Goal: Task Accomplishment & Management: Use online tool/utility

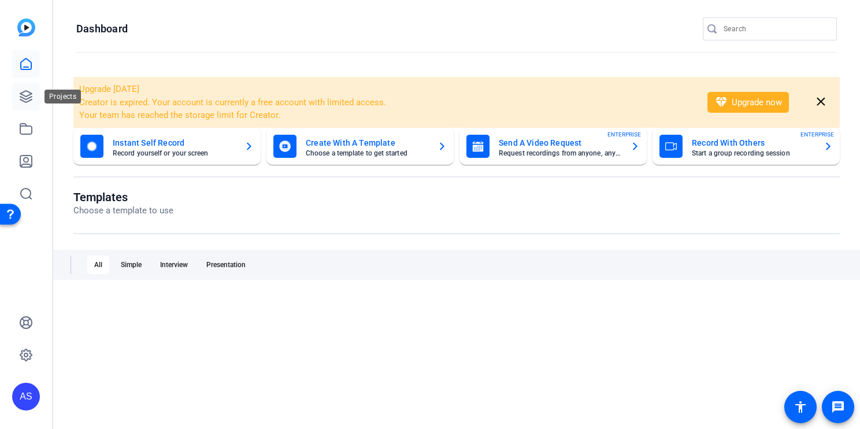
click at [29, 93] on icon at bounding box center [26, 97] width 14 height 14
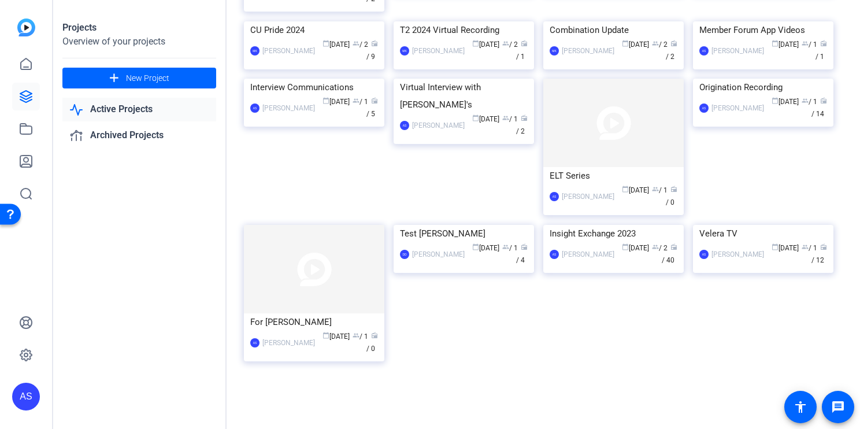
scroll to position [571, 0]
click at [784, 225] on img at bounding box center [763, 225] width 140 height 0
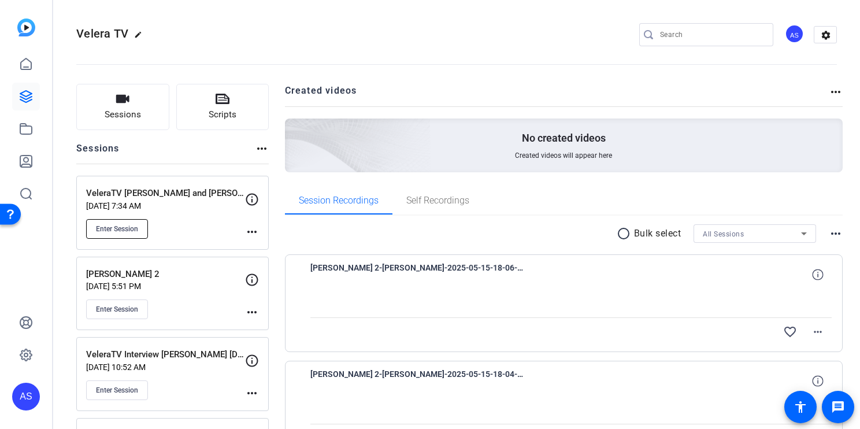
click at [120, 226] on span "Enter Session" at bounding box center [117, 228] width 42 height 9
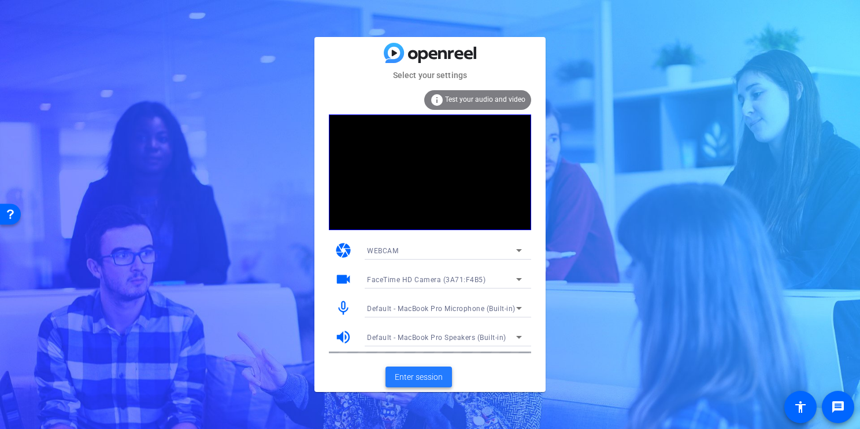
click at [429, 372] on span "Enter session" at bounding box center [419, 377] width 48 height 12
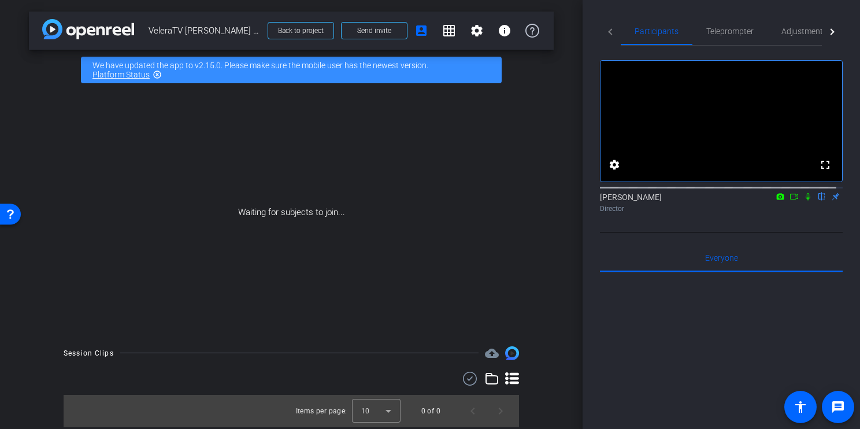
click at [789, 200] on icon at bounding box center [793, 196] width 9 height 8
click at [817, 200] on icon at bounding box center [821, 196] width 9 height 8
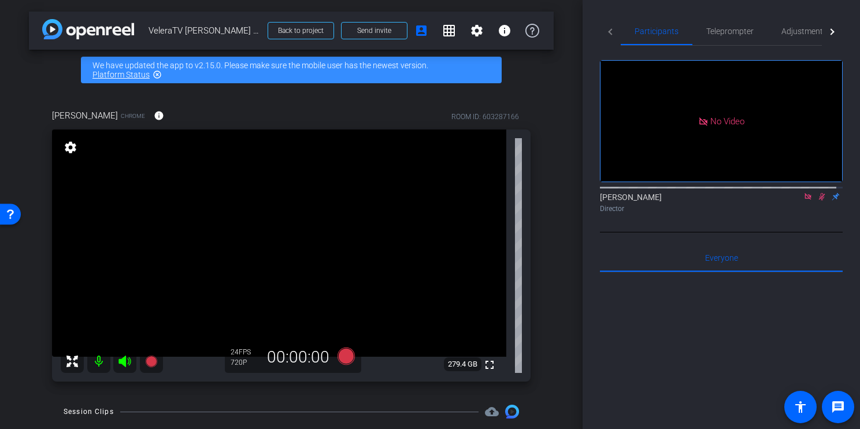
click at [803, 200] on icon at bounding box center [807, 196] width 9 height 8
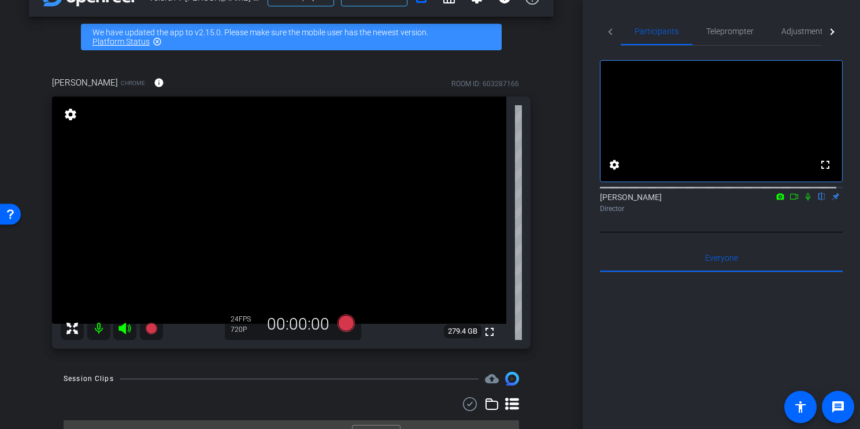
scroll to position [57, 0]
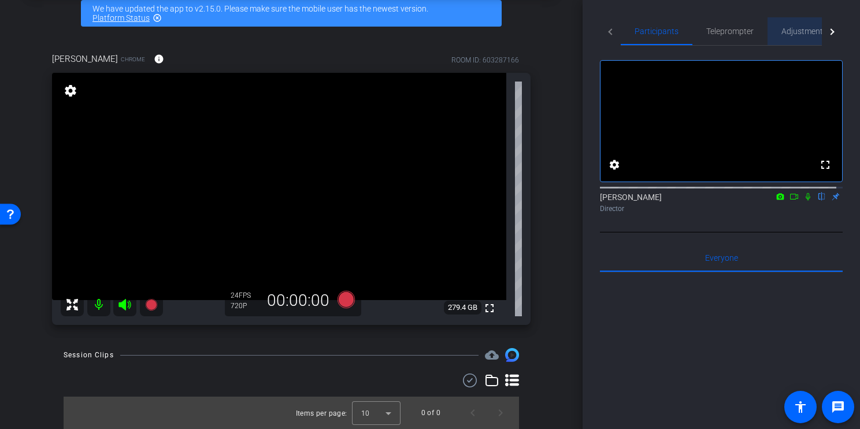
click at [796, 29] on span "Adjustments" at bounding box center [804, 31] width 46 height 8
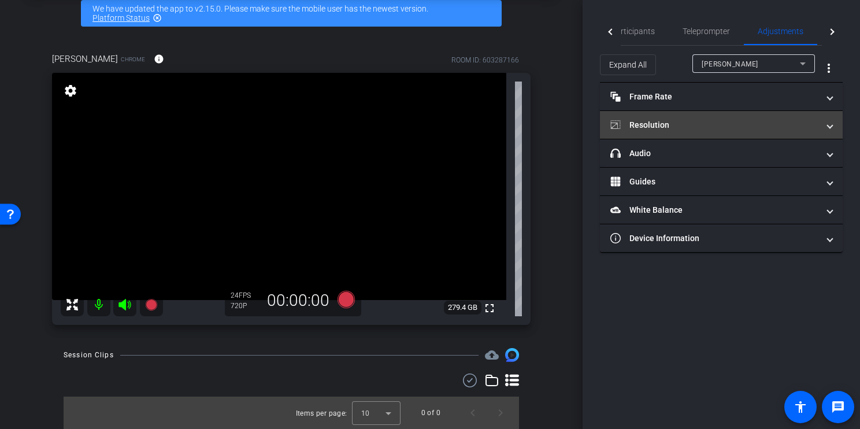
click at [699, 120] on mat-panel-title "Resolution" at bounding box center [714, 125] width 208 height 12
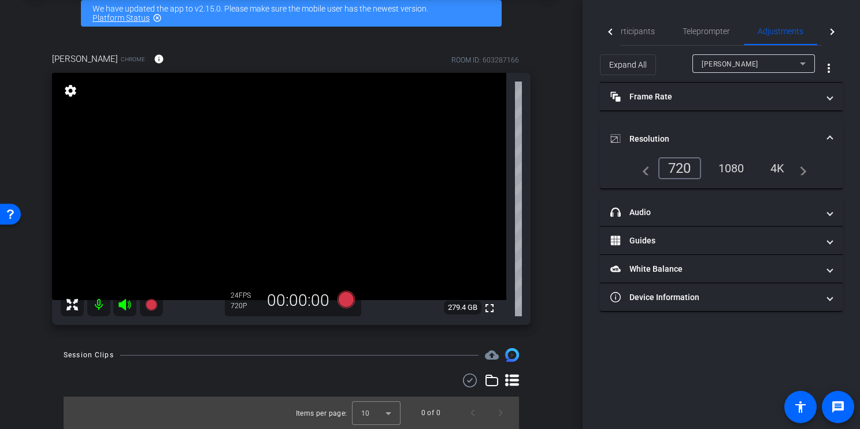
click at [737, 170] on div "1080" at bounding box center [730, 168] width 43 height 20
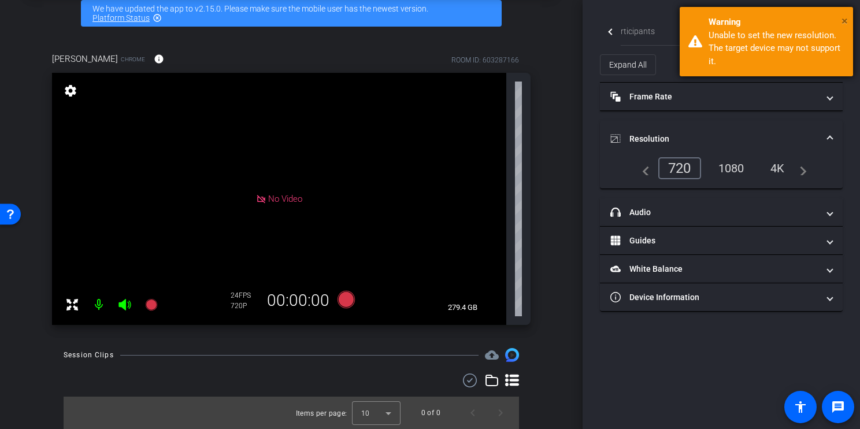
click at [846, 16] on span "×" at bounding box center [844, 21] width 6 height 14
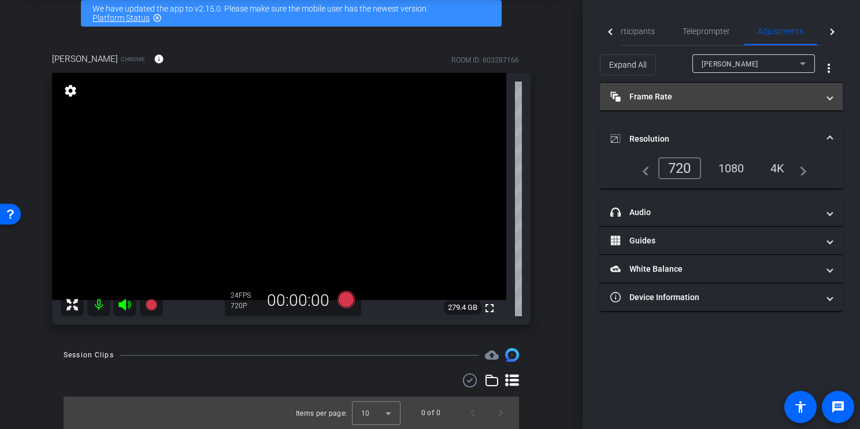
scroll to position [0, 0]
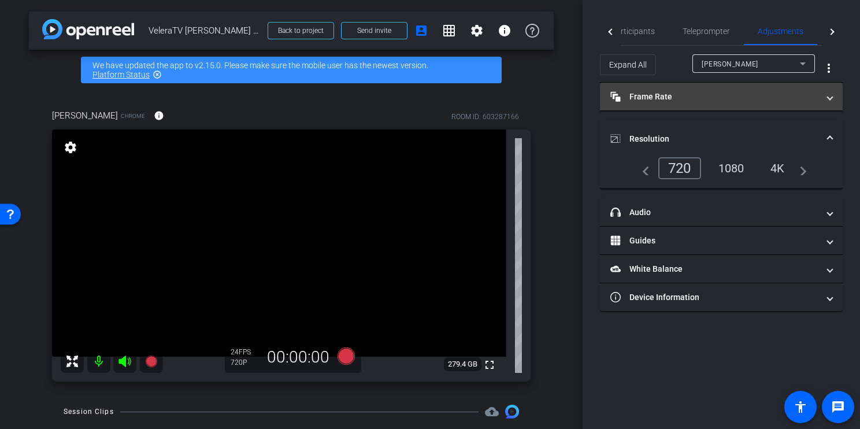
click at [728, 102] on mat-panel-title "Frame Rate Frame Rate" at bounding box center [714, 97] width 208 height 12
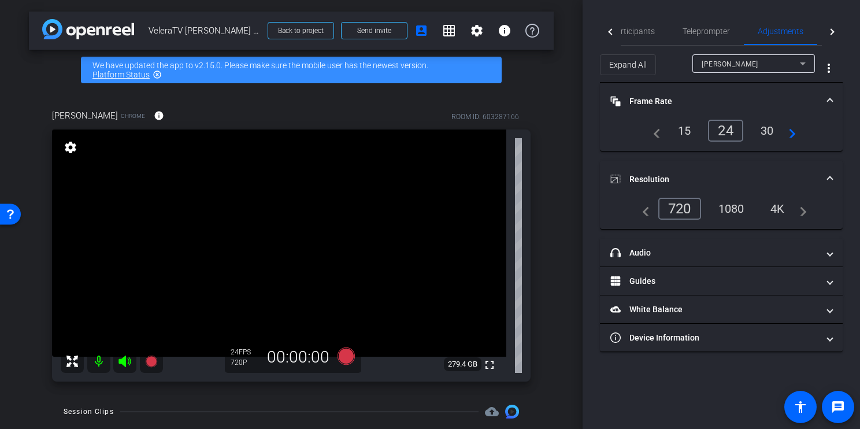
click at [763, 127] on div "30" at bounding box center [767, 131] width 31 height 20
click at [727, 205] on div "1080" at bounding box center [730, 209] width 43 height 20
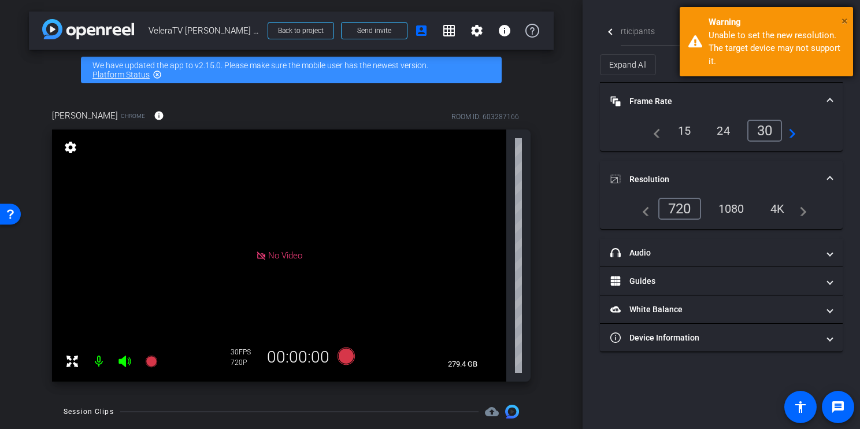
click at [846, 18] on span "×" at bounding box center [844, 21] width 6 height 14
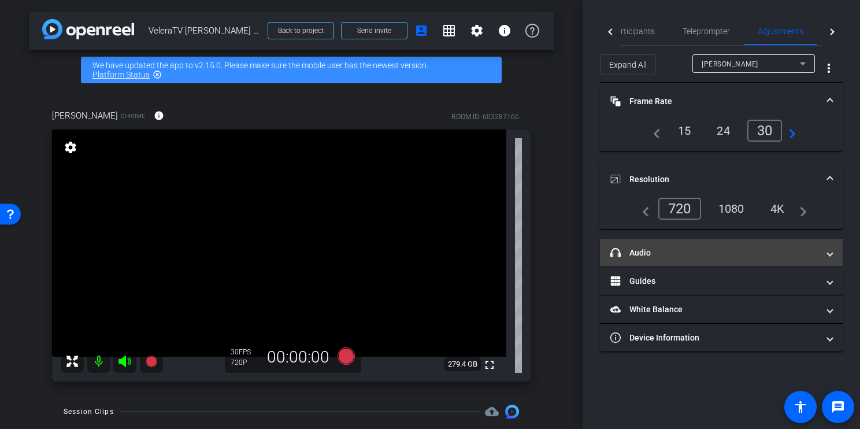
click at [636, 248] on mat-panel-title "headphone icon Audio" at bounding box center [714, 253] width 208 height 12
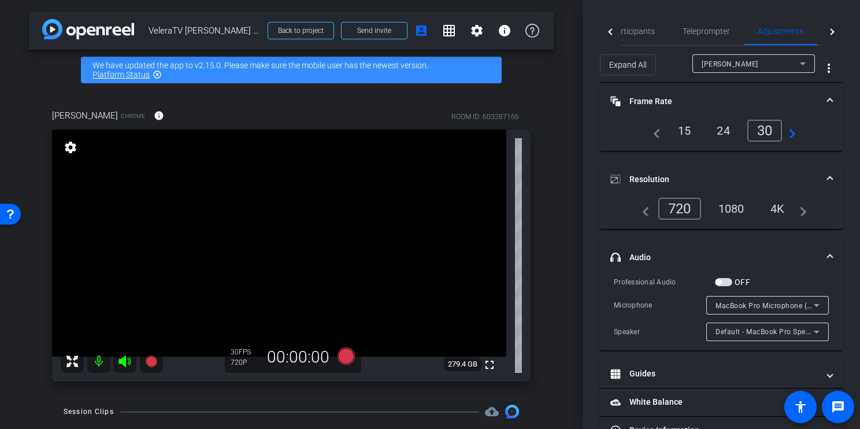
click at [636, 251] on mat-panel-title "headphone icon Audio" at bounding box center [714, 257] width 208 height 12
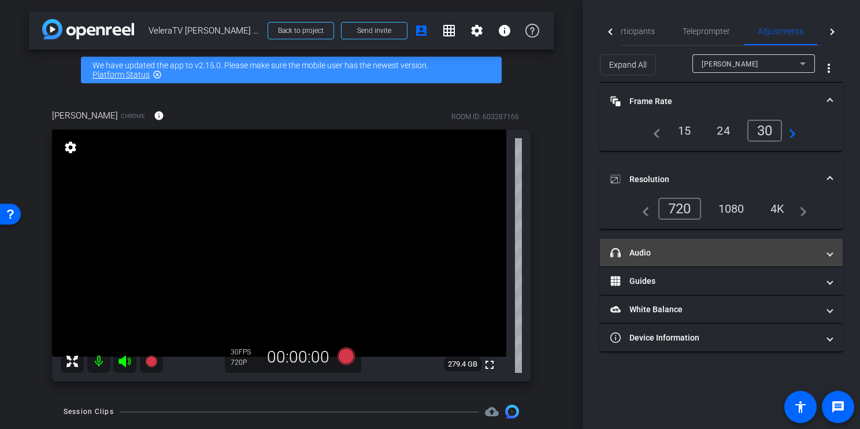
click at [636, 248] on mat-panel-title "headphone icon Audio" at bounding box center [714, 253] width 208 height 12
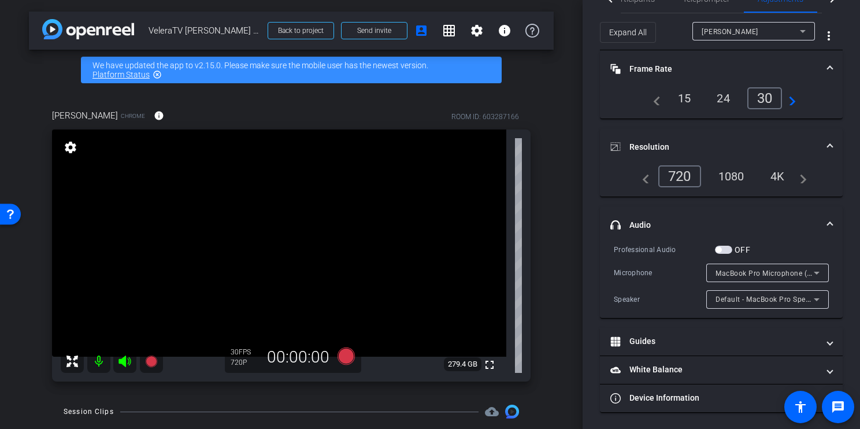
scroll to position [33, 0]
click at [726, 173] on div "1080" at bounding box center [730, 176] width 43 height 20
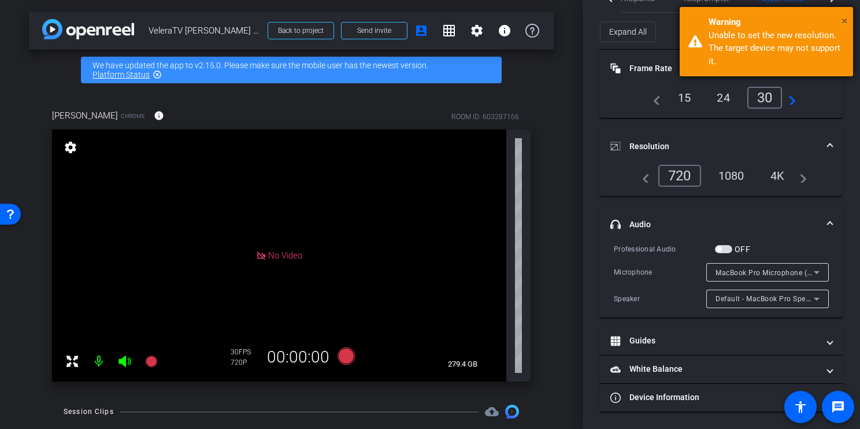
click at [846, 18] on span "×" at bounding box center [844, 21] width 6 height 14
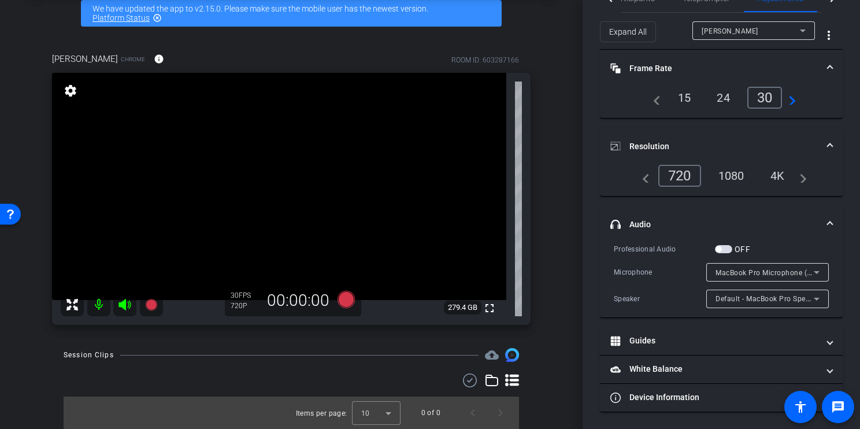
scroll to position [0, 0]
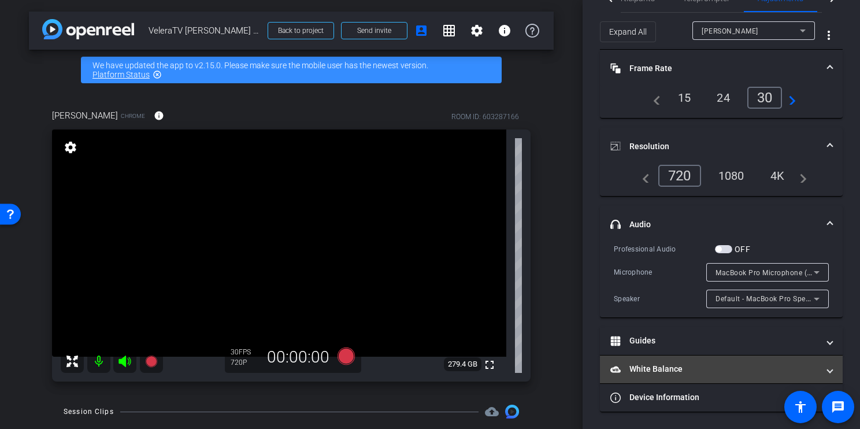
click at [657, 370] on mat-panel-title "White Balance White Balance" at bounding box center [714, 369] width 208 height 12
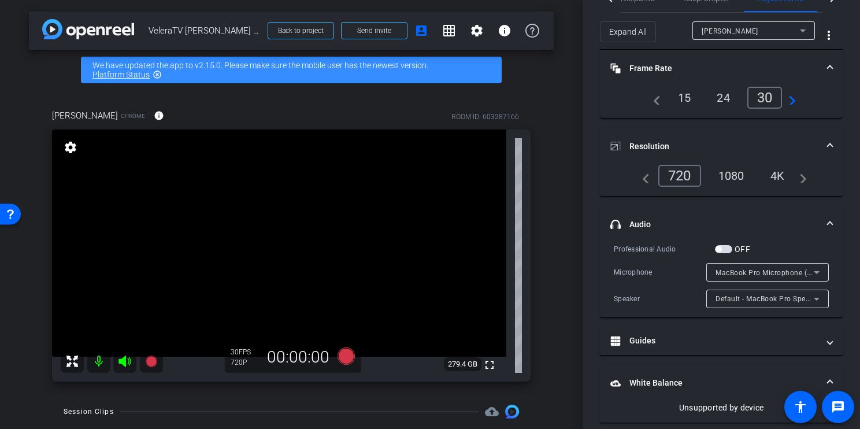
scroll to position [81, 0]
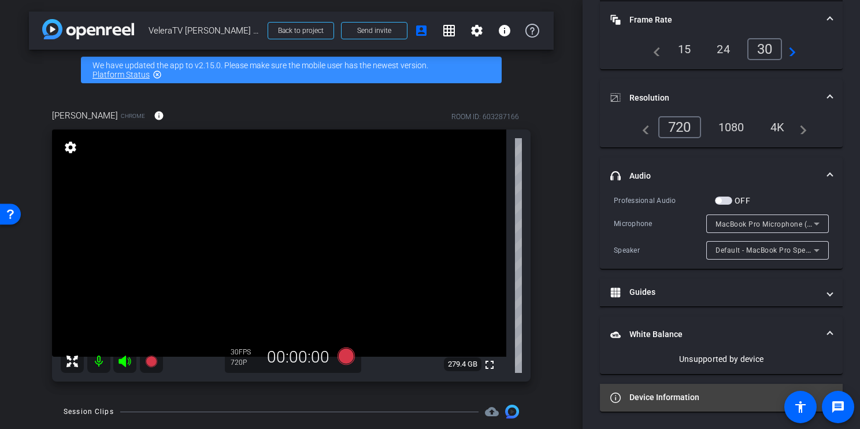
click at [654, 398] on mat-panel-title "Device Information" at bounding box center [714, 397] width 208 height 12
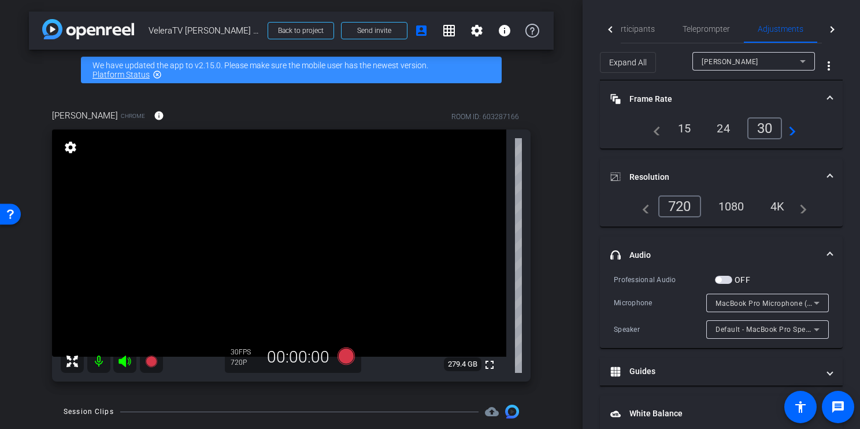
scroll to position [0, 0]
click at [639, 32] on span "Participants" at bounding box center [633, 31] width 44 height 8
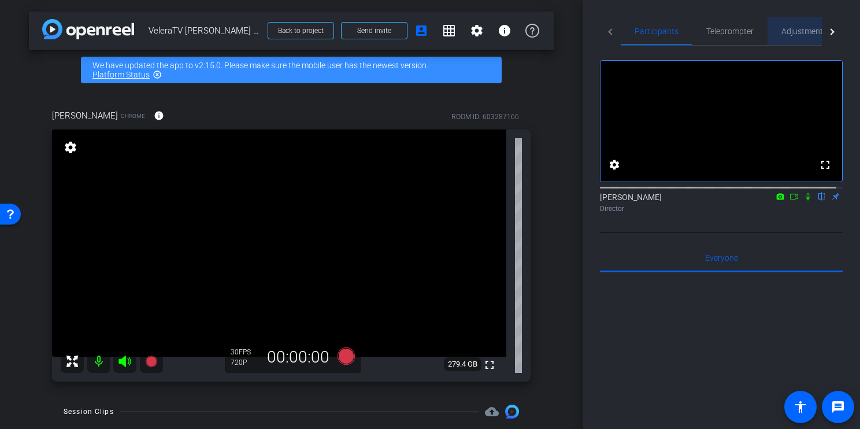
click at [803, 33] on span "Adjustments" at bounding box center [804, 31] width 46 height 8
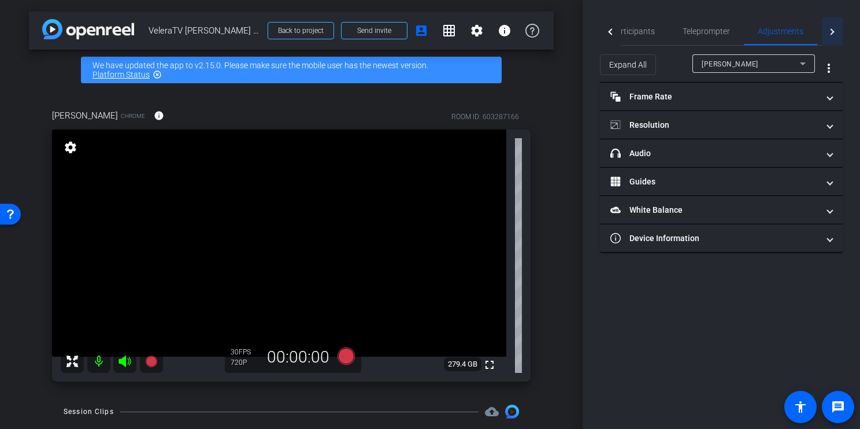
click at [830, 29] on div at bounding box center [830, 31] width 6 height 6
click at [794, 32] on span "Live" at bounding box center [797, 31] width 14 height 8
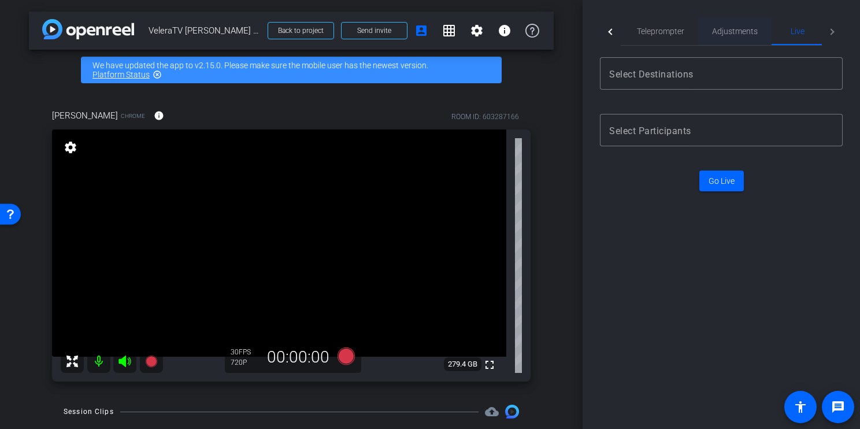
click at [723, 31] on span "Adjustments" at bounding box center [735, 31] width 46 height 8
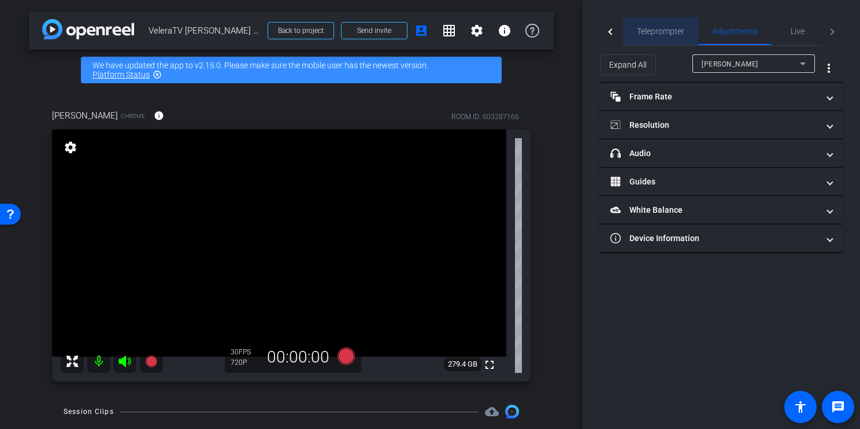
click at [659, 29] on span "Teleprompter" at bounding box center [660, 31] width 47 height 8
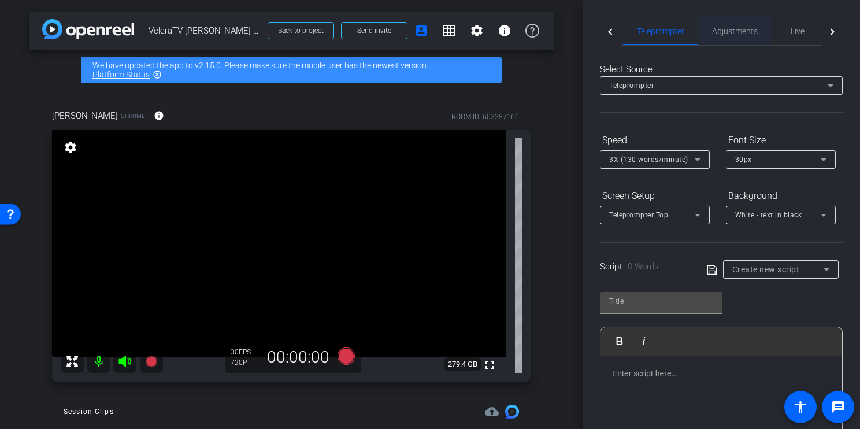
click at [737, 29] on span "Adjustments" at bounding box center [735, 31] width 46 height 8
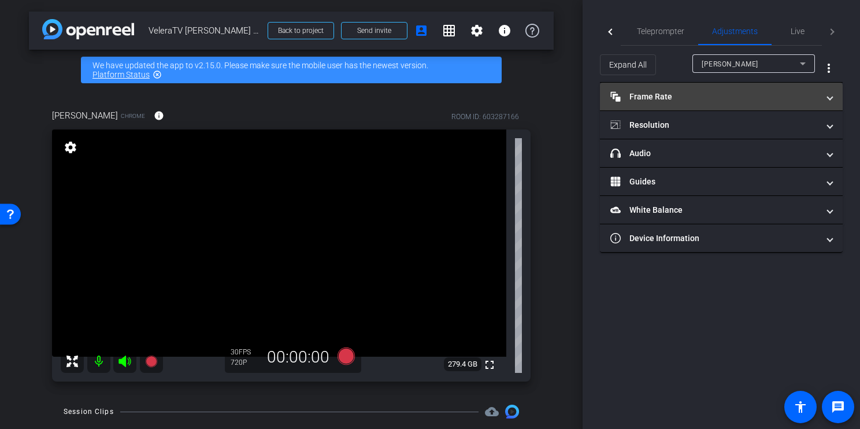
click at [639, 102] on mat-panel-title "Frame Rate Frame Rate" at bounding box center [714, 97] width 208 height 12
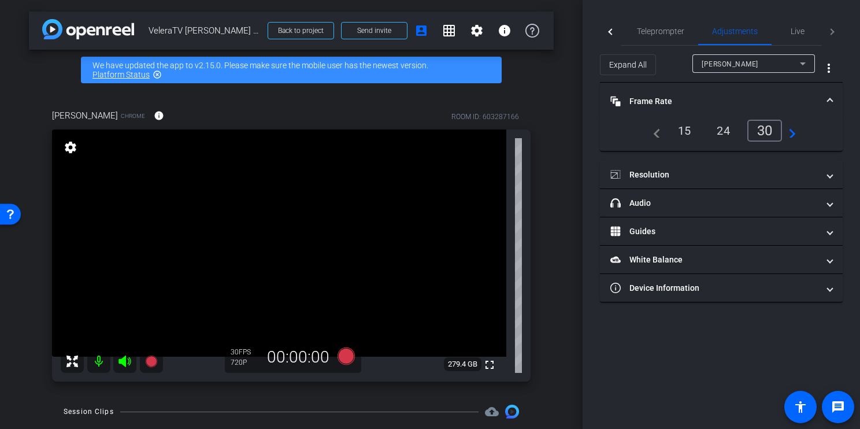
click at [607, 29] on div at bounding box center [610, 31] width 21 height 28
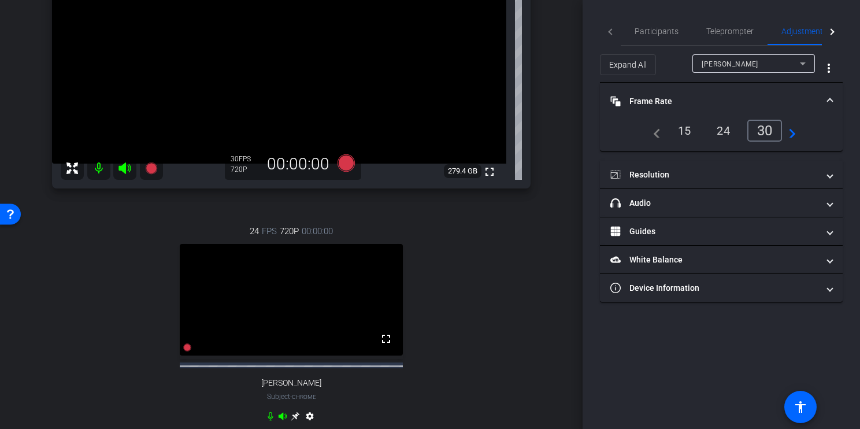
scroll to position [189, 0]
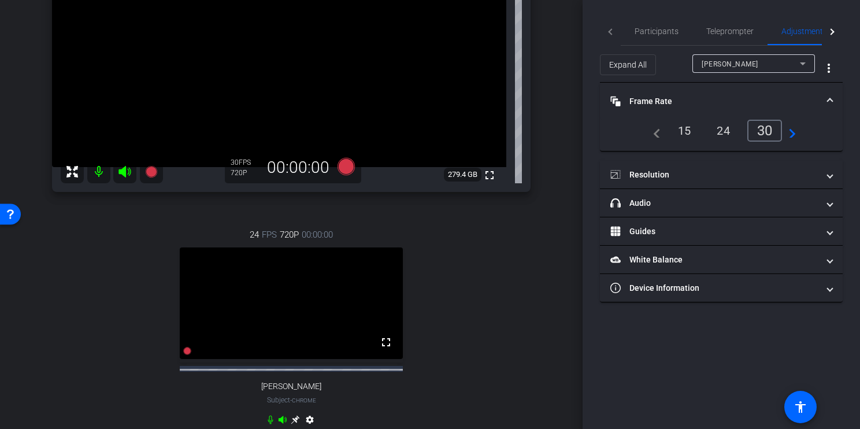
click at [748, 62] on span "Vladimir Jovanovic" at bounding box center [729, 64] width 57 height 8
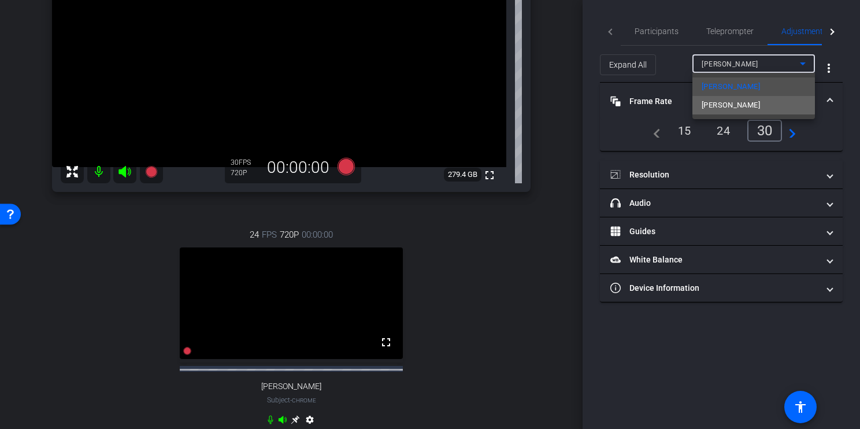
click at [734, 104] on span "Scott P Young" at bounding box center [730, 105] width 58 height 14
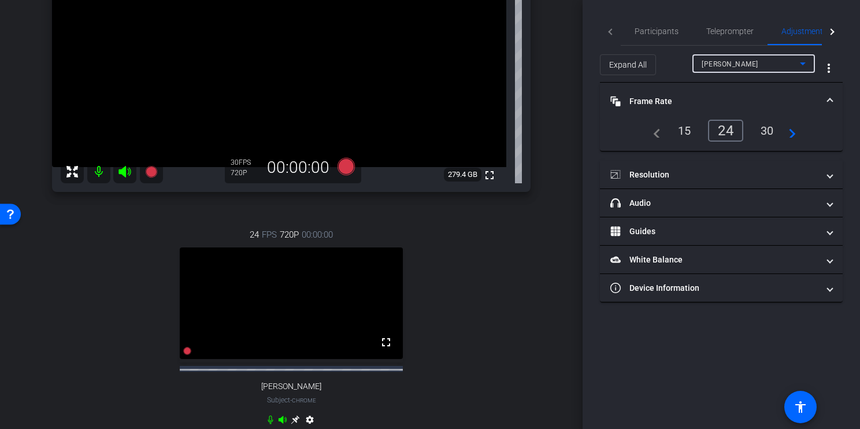
click at [765, 132] on div "30" at bounding box center [767, 131] width 31 height 20
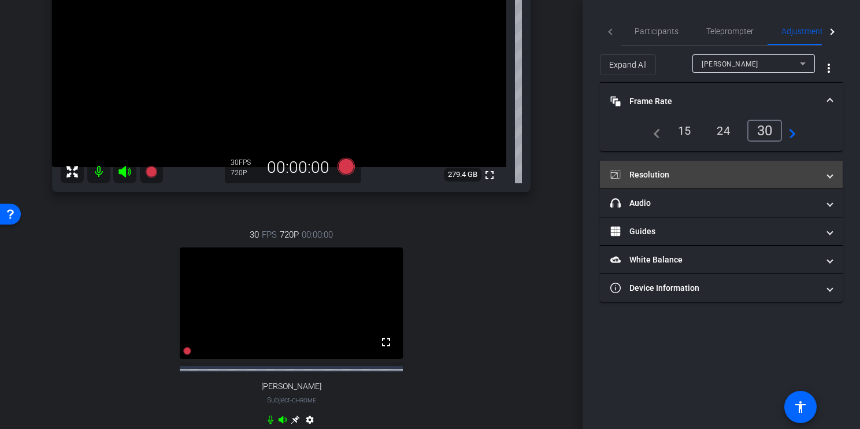
click at [652, 176] on mat-panel-title "Resolution" at bounding box center [714, 175] width 208 height 12
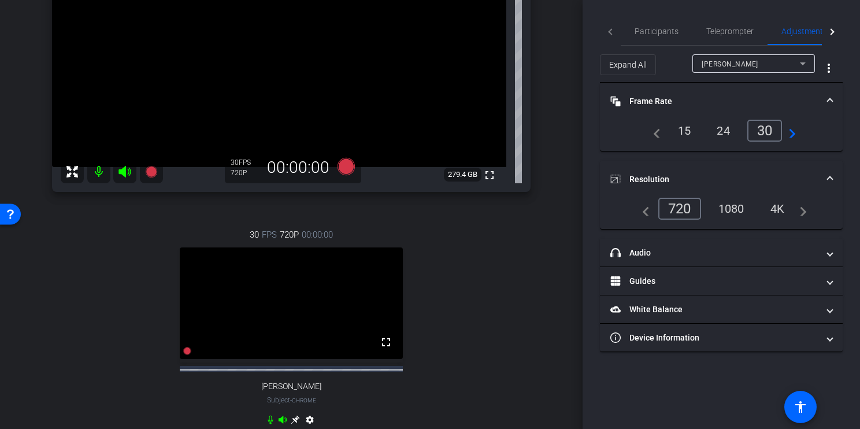
click at [728, 209] on div "1080" at bounding box center [730, 209] width 43 height 20
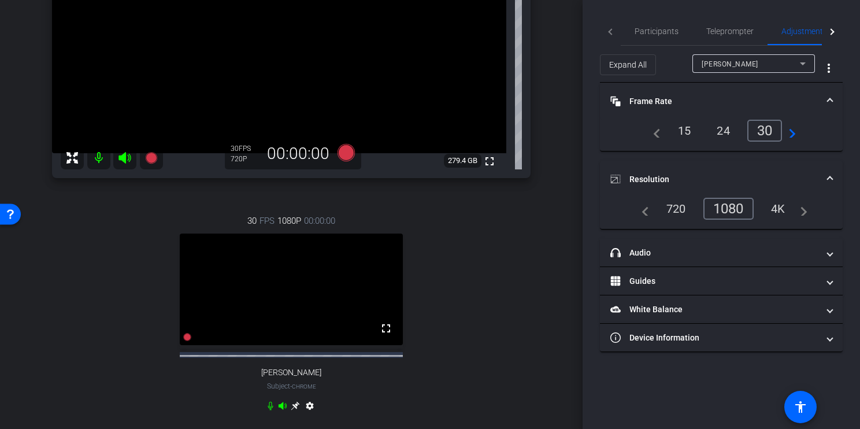
click at [322, 310] on video at bounding box center [291, 288] width 223 height 111
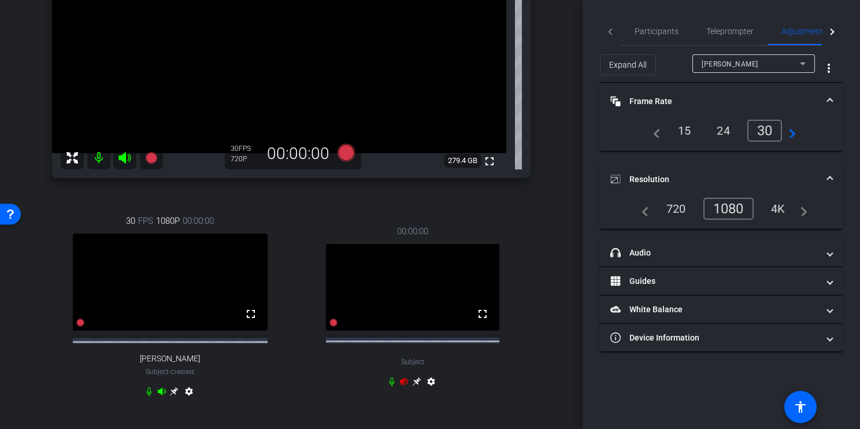
click at [290, 414] on div "30 FPS 1080P 00:00:00 fullscreen Scott P Young Subject - Chrome settings 00:00:…" at bounding box center [291, 307] width 478 height 225
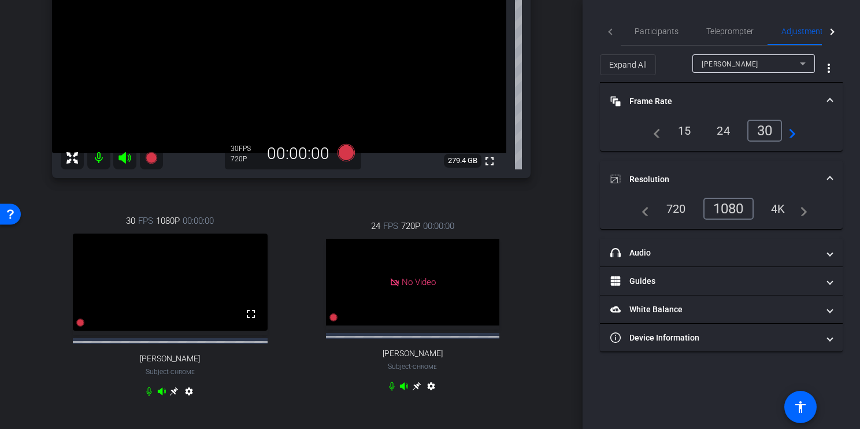
click at [173, 396] on icon at bounding box center [174, 391] width 9 height 9
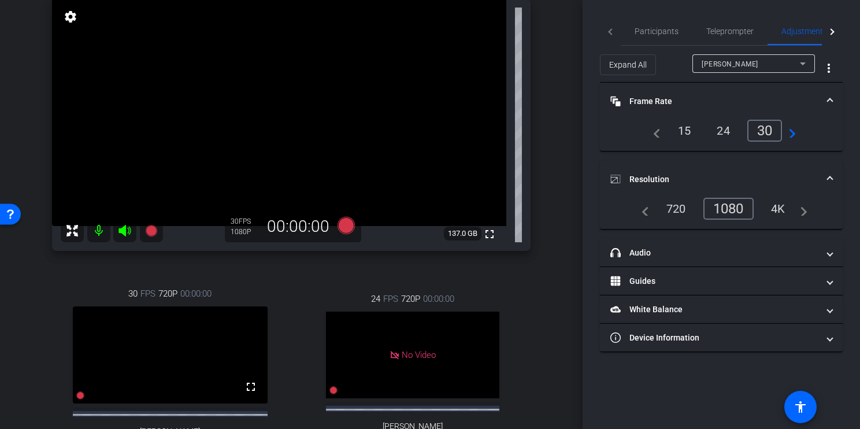
scroll to position [132, 0]
click at [784, 62] on div "Scott P Young" at bounding box center [750, 64] width 98 height 14
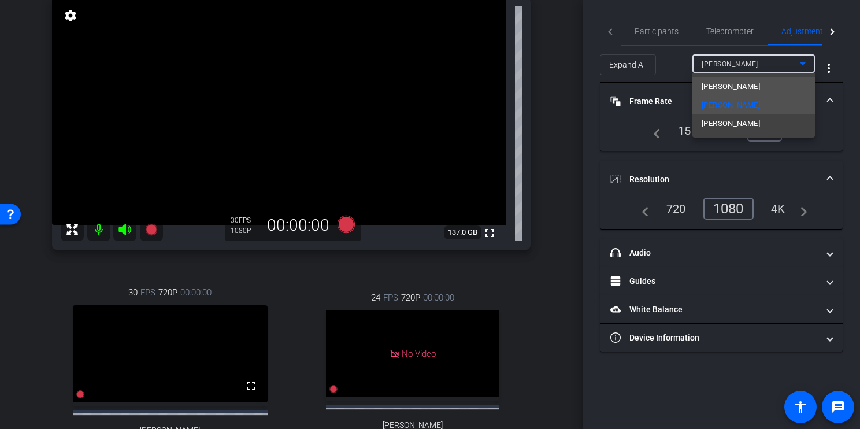
click at [741, 85] on span "Vladimir Jovanovic" at bounding box center [730, 87] width 58 height 14
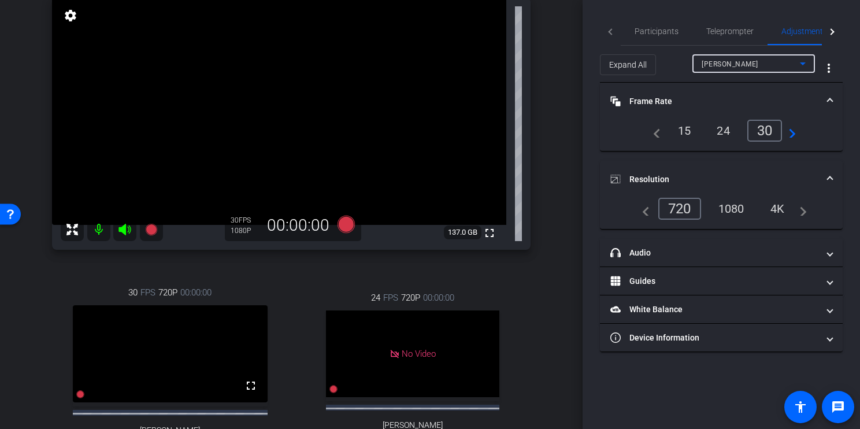
click at [729, 207] on div "1080" at bounding box center [730, 209] width 43 height 20
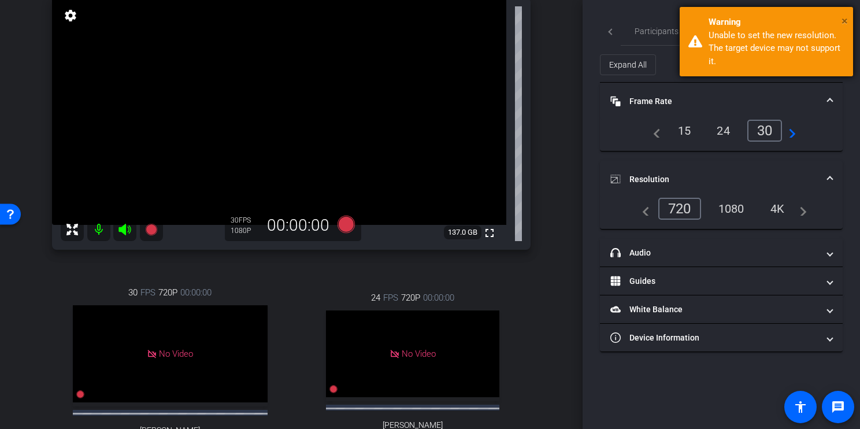
click at [845, 19] on span "×" at bounding box center [844, 21] width 6 height 14
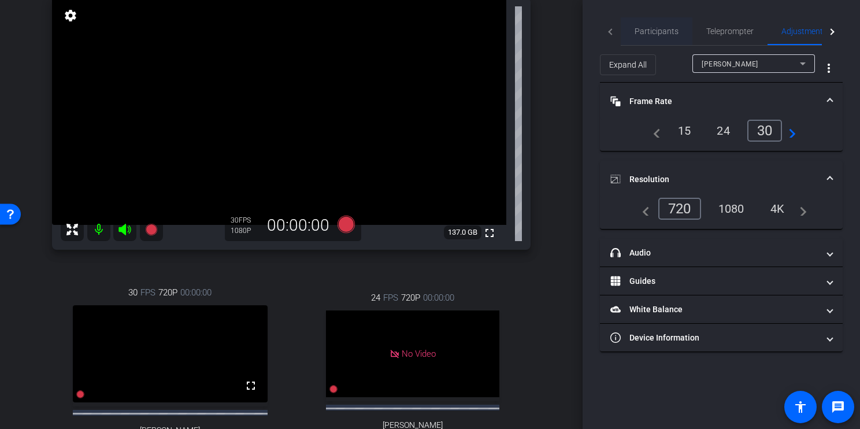
click at [653, 32] on span "Participants" at bounding box center [656, 31] width 44 height 8
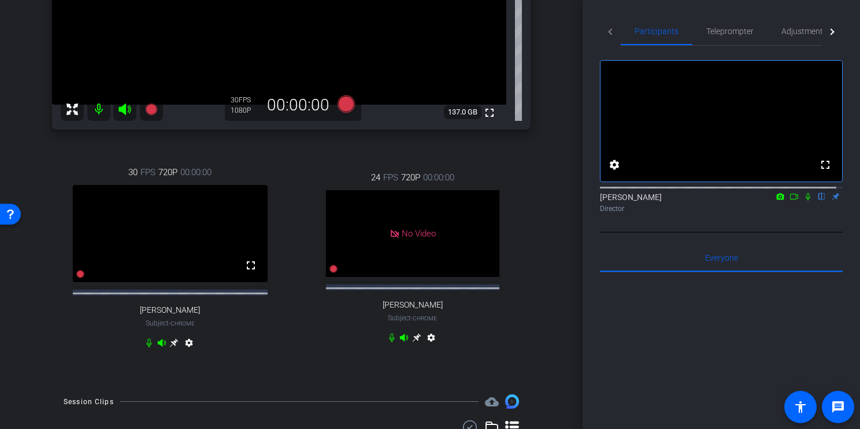
scroll to position [250, 0]
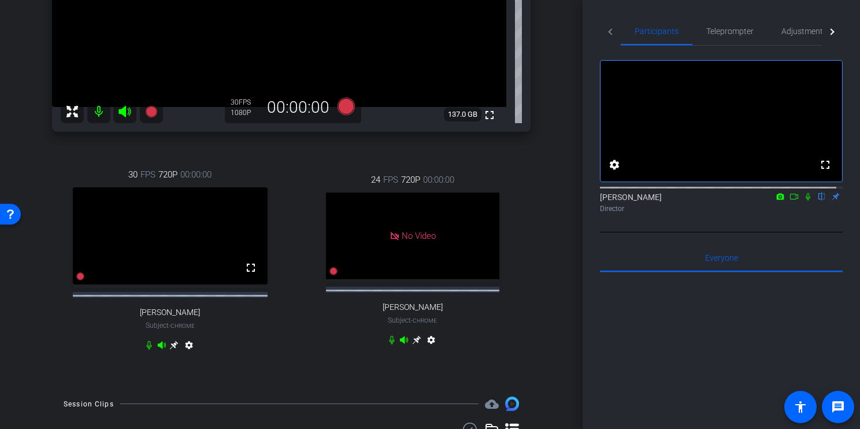
click at [176, 349] on icon at bounding box center [174, 345] width 9 height 9
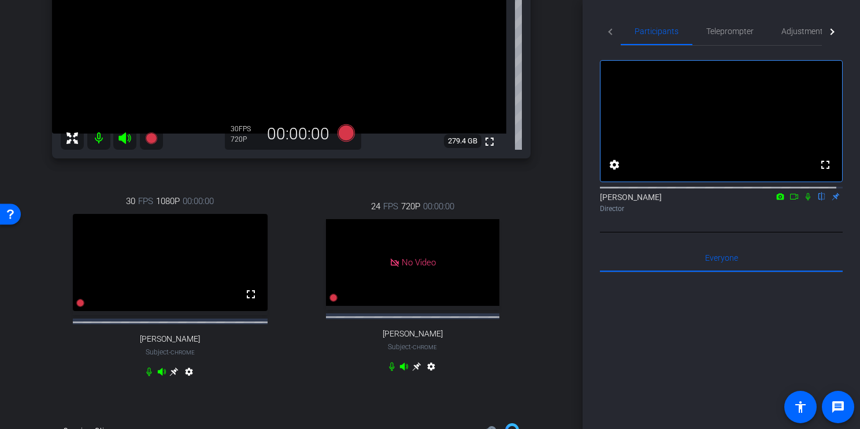
scroll to position [311, 0]
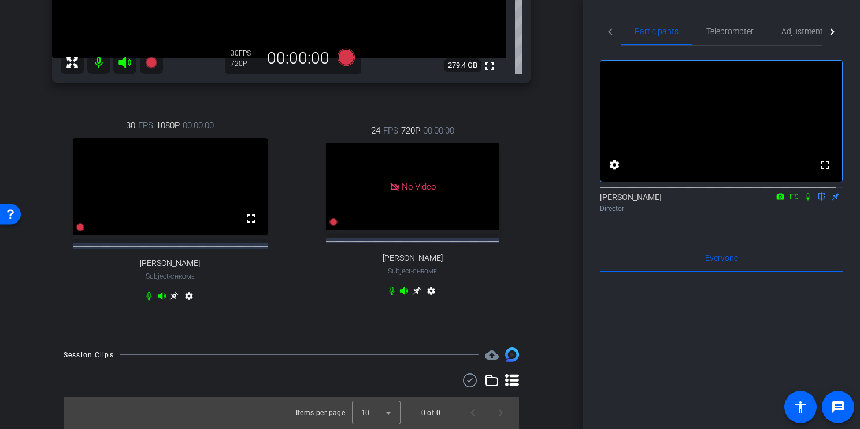
click at [172, 295] on icon at bounding box center [174, 296] width 9 height 9
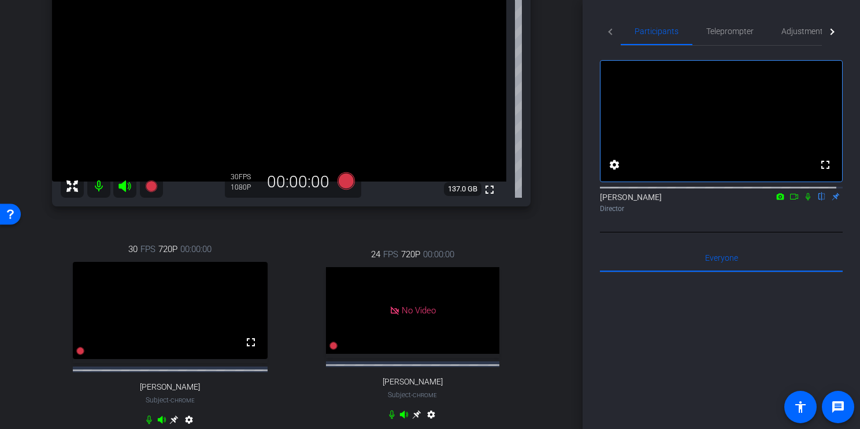
scroll to position [155, 0]
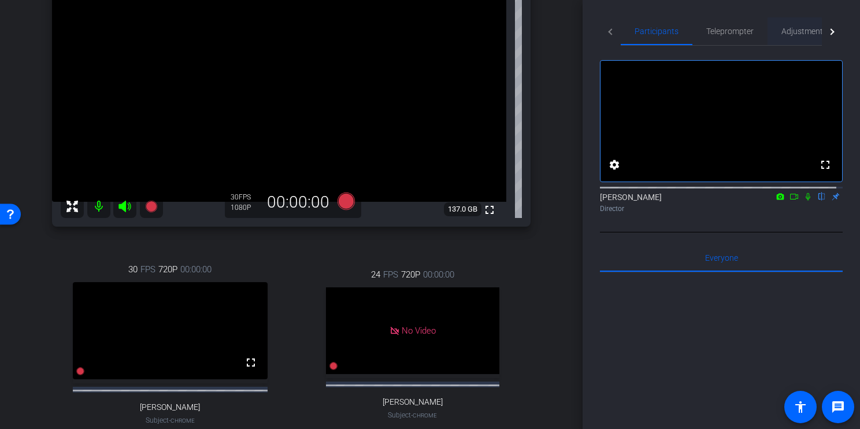
click at [799, 30] on span "Adjustments" at bounding box center [804, 31] width 46 height 8
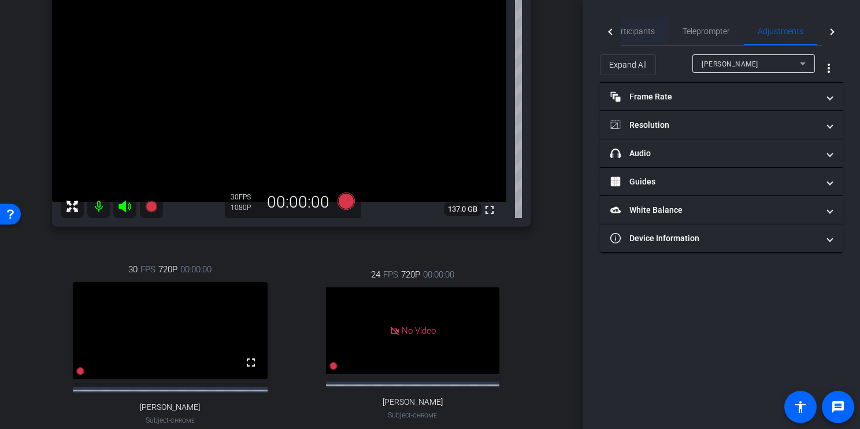
click at [635, 28] on span "Participants" at bounding box center [633, 31] width 44 height 8
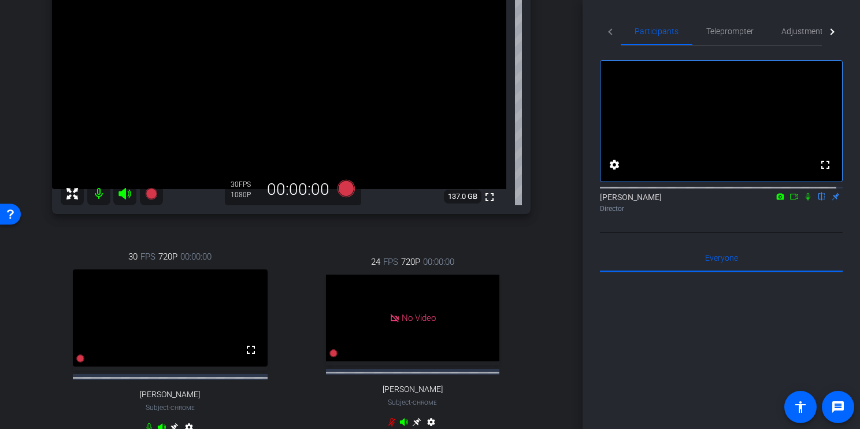
scroll to position [165, 0]
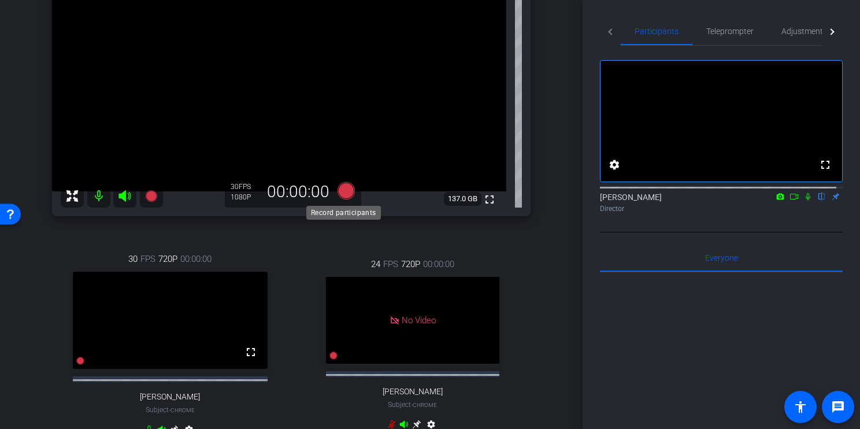
click at [342, 191] on icon at bounding box center [345, 190] width 17 height 17
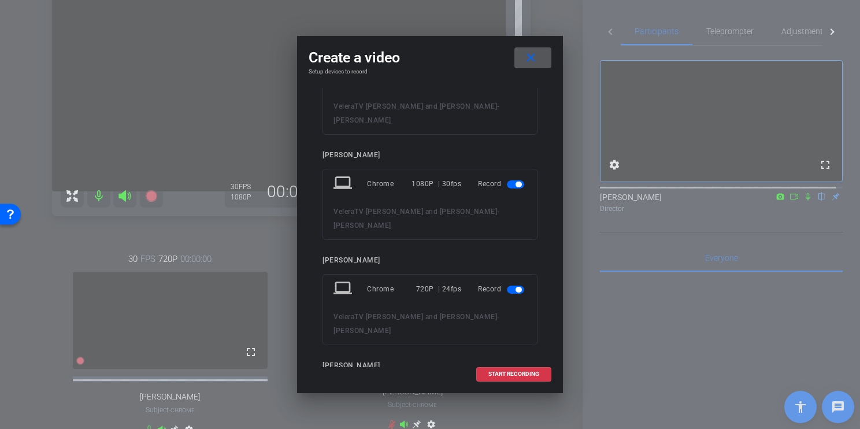
scroll to position [85, 0]
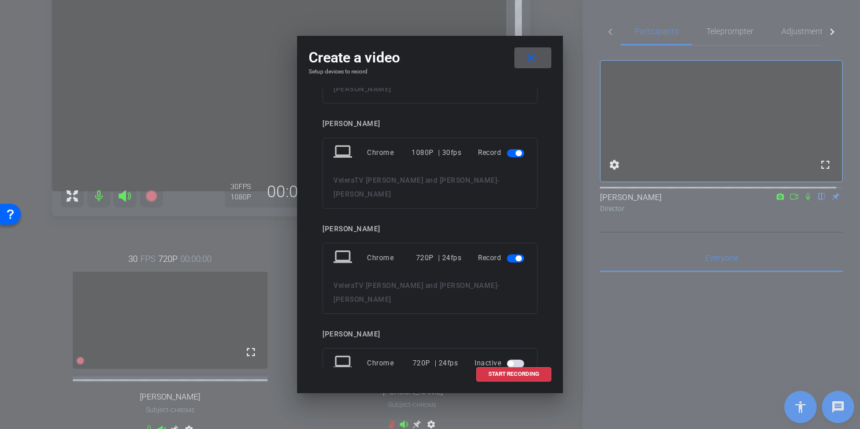
click at [515, 255] on span "button" at bounding box center [518, 258] width 6 height 6
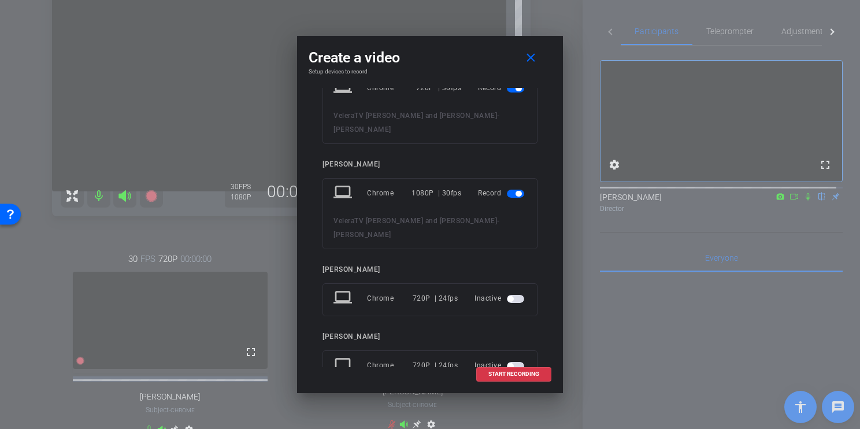
scroll to position [61, 0]
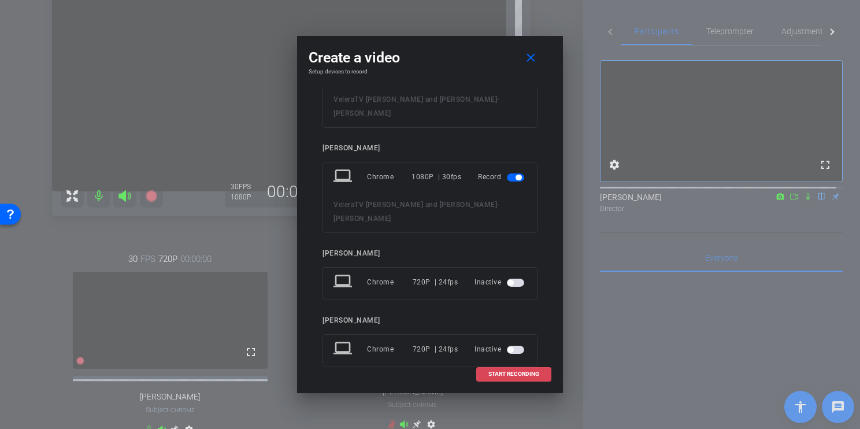
click at [519, 375] on span "START RECORDING" at bounding box center [513, 374] width 51 height 6
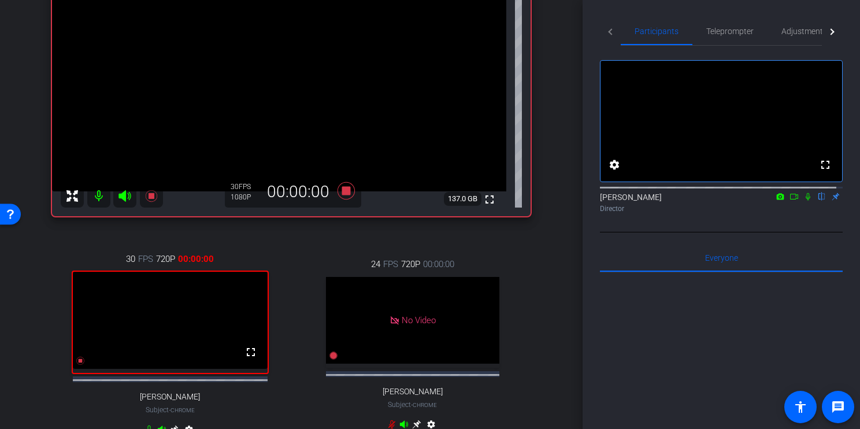
click at [789, 200] on icon at bounding box center [793, 196] width 9 height 8
click at [817, 200] on icon at bounding box center [821, 196] width 9 height 8
click at [803, 200] on icon at bounding box center [807, 196] width 9 height 8
click at [343, 191] on icon at bounding box center [345, 190] width 17 height 17
click at [803, 200] on icon at bounding box center [807, 196] width 9 height 8
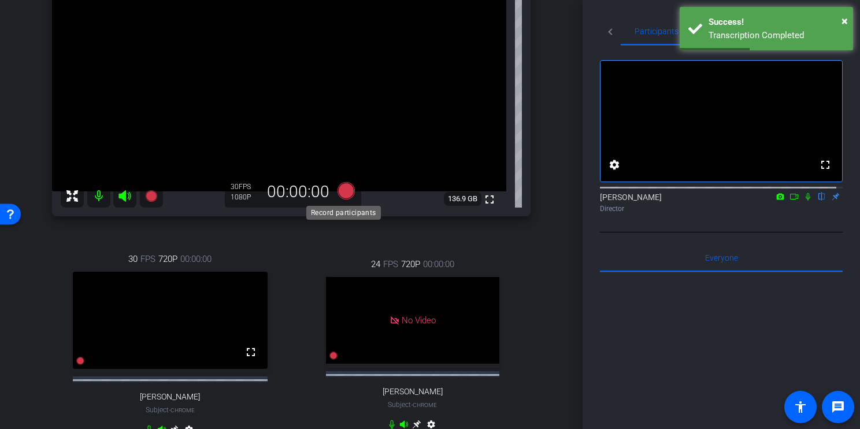
click at [344, 192] on icon at bounding box center [345, 190] width 17 height 17
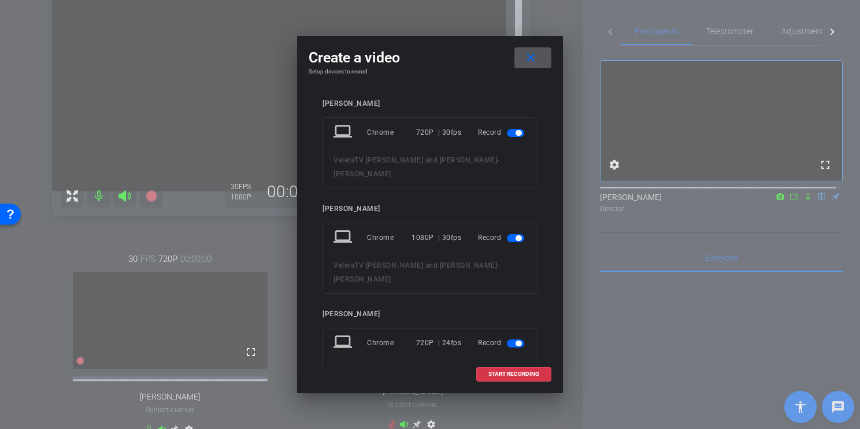
click at [515, 340] on span "button" at bounding box center [518, 343] width 6 height 6
click at [523, 374] on span "START RECORDING" at bounding box center [513, 374] width 51 height 6
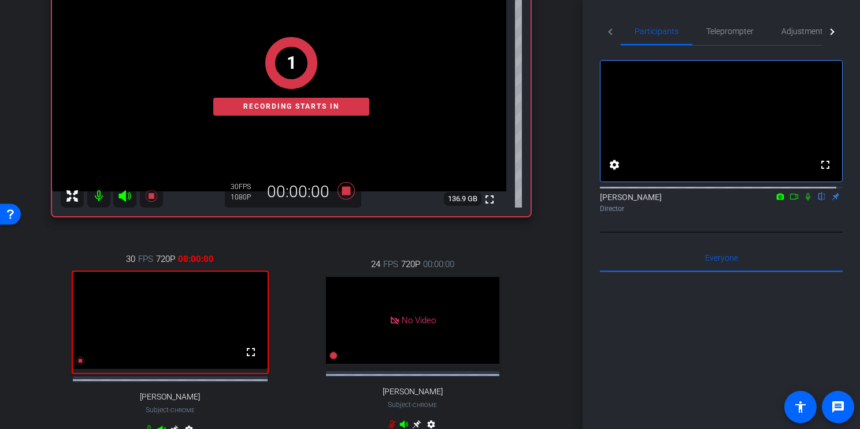
click at [789, 200] on icon at bounding box center [793, 196] width 9 height 8
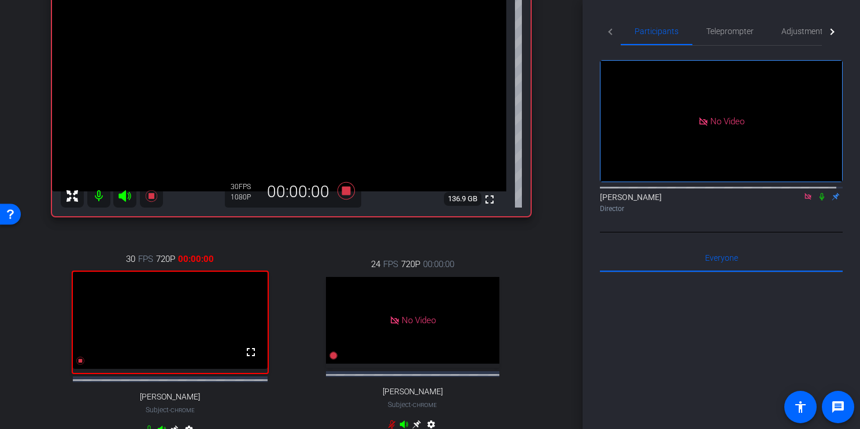
click at [817, 200] on icon at bounding box center [821, 196] width 9 height 8
click at [344, 195] on icon at bounding box center [345, 190] width 17 height 17
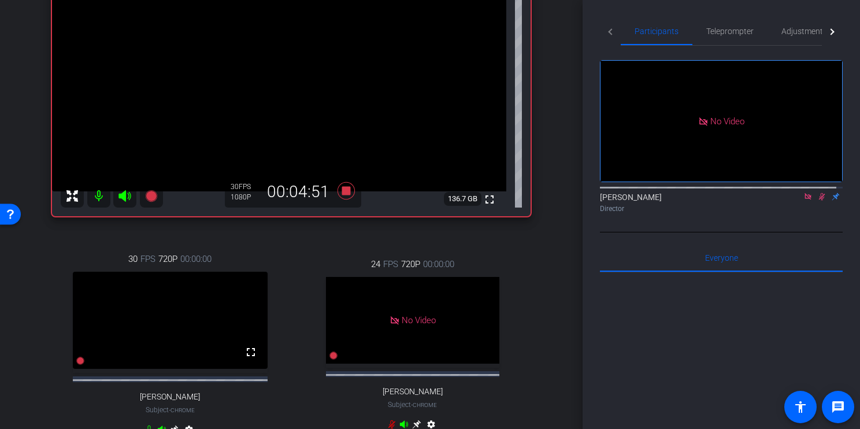
click at [803, 200] on icon at bounding box center [807, 196] width 9 height 8
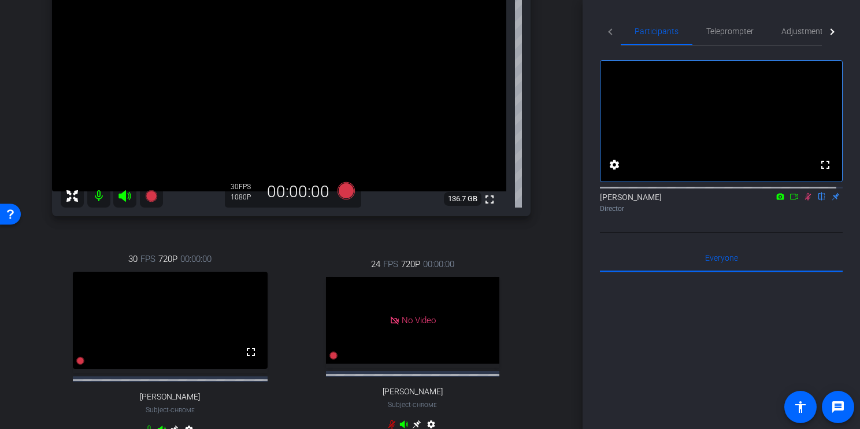
click at [805, 200] on icon at bounding box center [808, 197] width 6 height 8
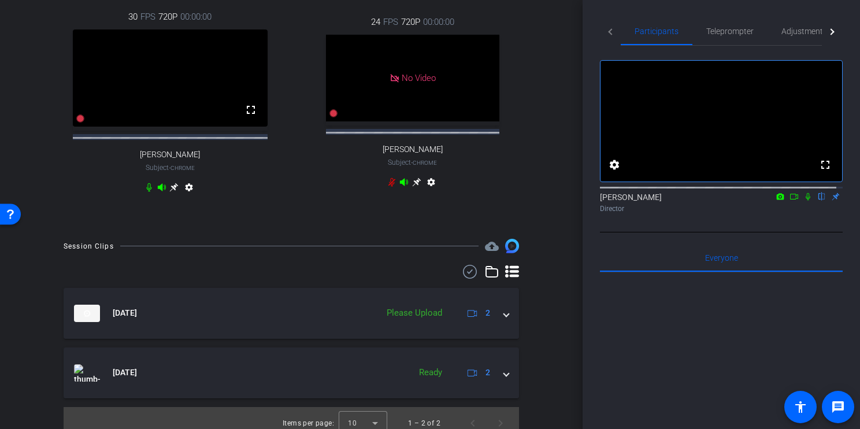
scroll to position [430, 0]
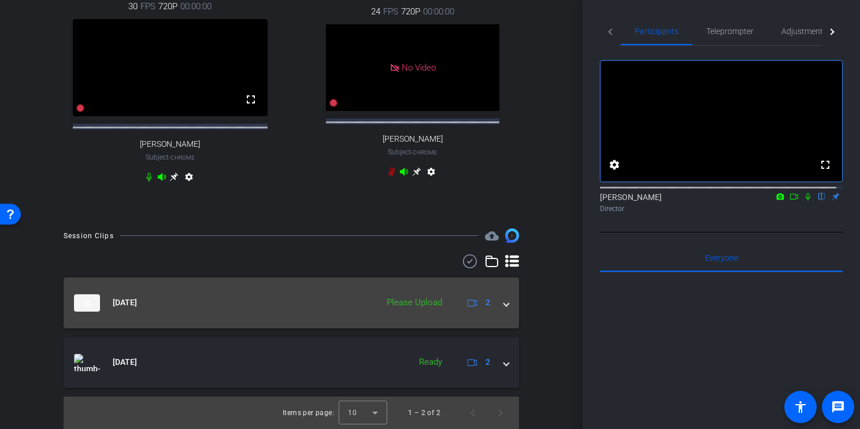
click at [504, 305] on span at bounding box center [506, 302] width 5 height 12
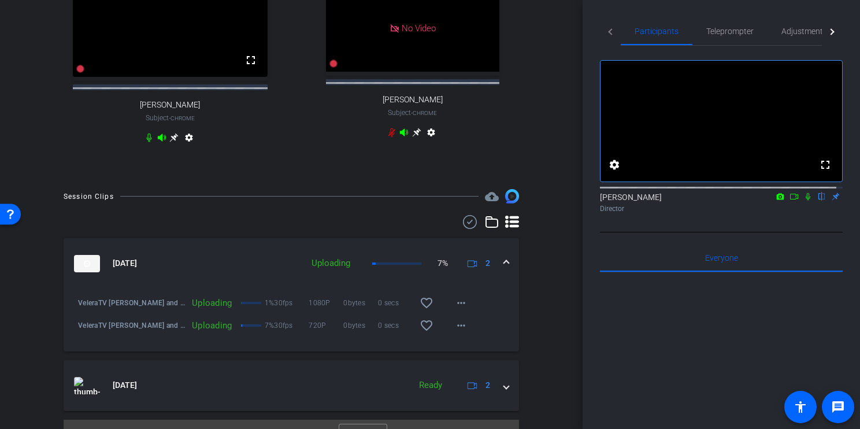
scroll to position [458, 0]
click at [437, 268] on p "7%" at bounding box center [442, 262] width 10 height 12
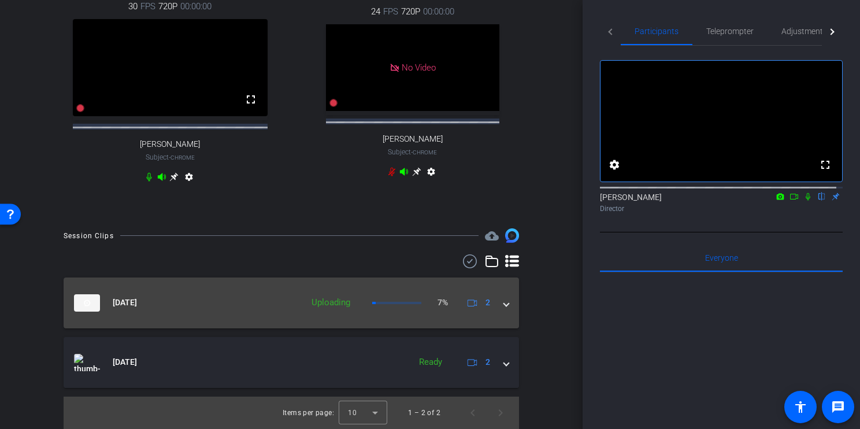
scroll to position [430, 0]
click at [497, 304] on div "Aug 22, 2025 Uploading 18% 2" at bounding box center [289, 302] width 430 height 17
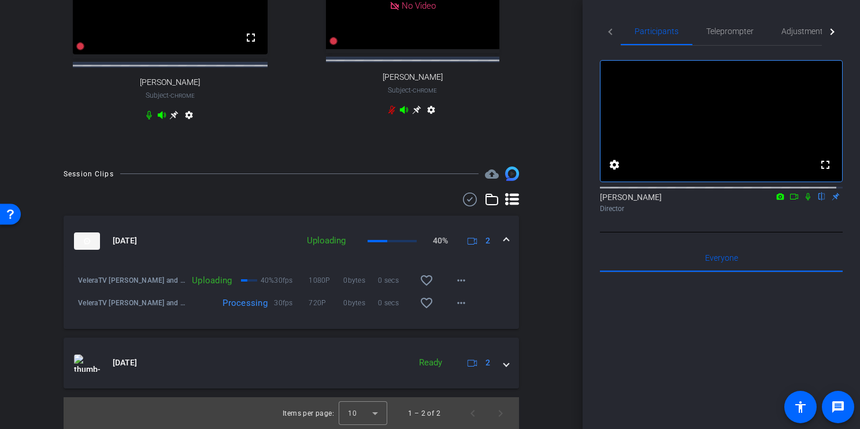
scroll to position [492, 0]
click at [456, 301] on mat-icon "more_horiz" at bounding box center [461, 302] width 14 height 14
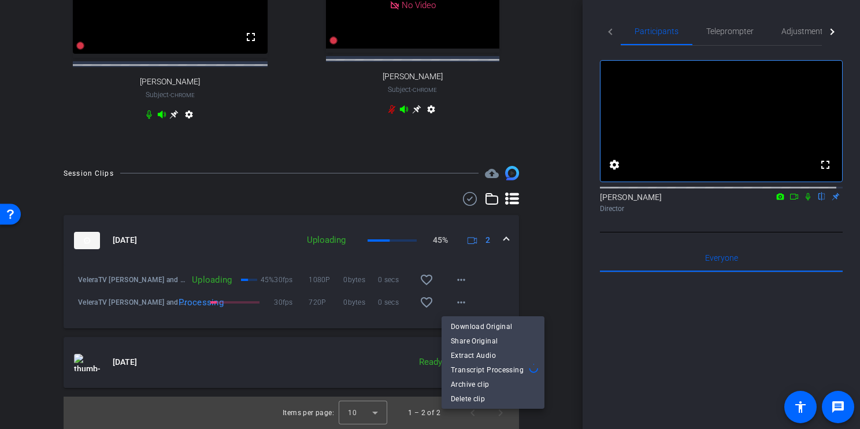
click at [541, 262] on div at bounding box center [430, 214] width 860 height 429
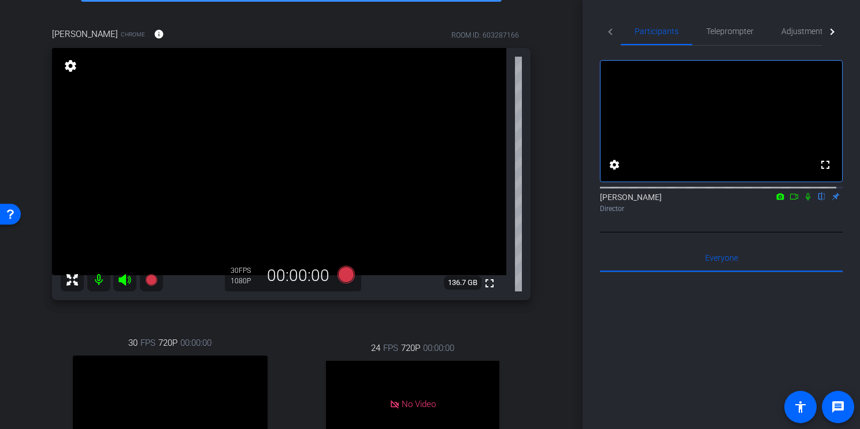
scroll to position [81, 0]
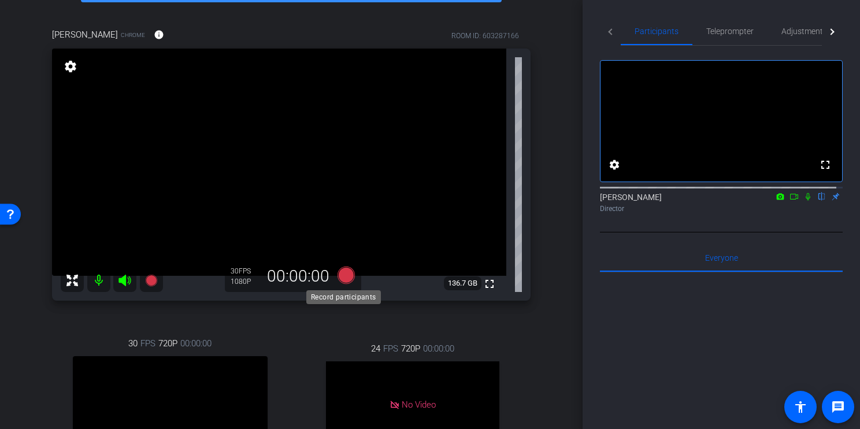
click at [342, 277] on icon at bounding box center [345, 274] width 17 height 17
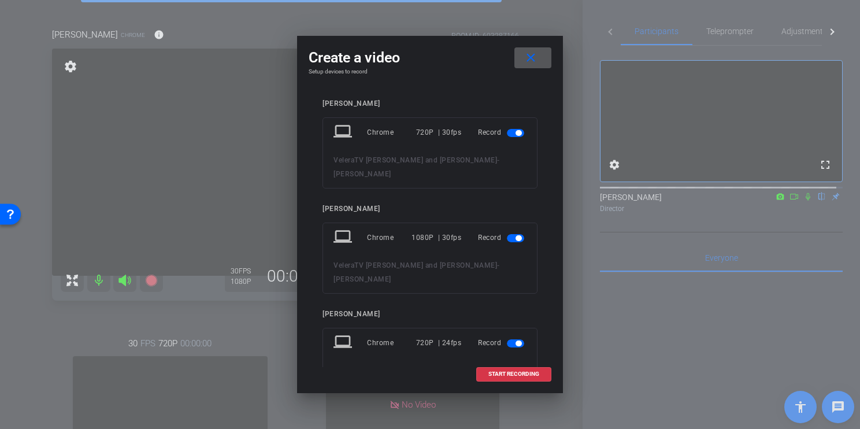
click at [515, 340] on span "button" at bounding box center [518, 343] width 6 height 6
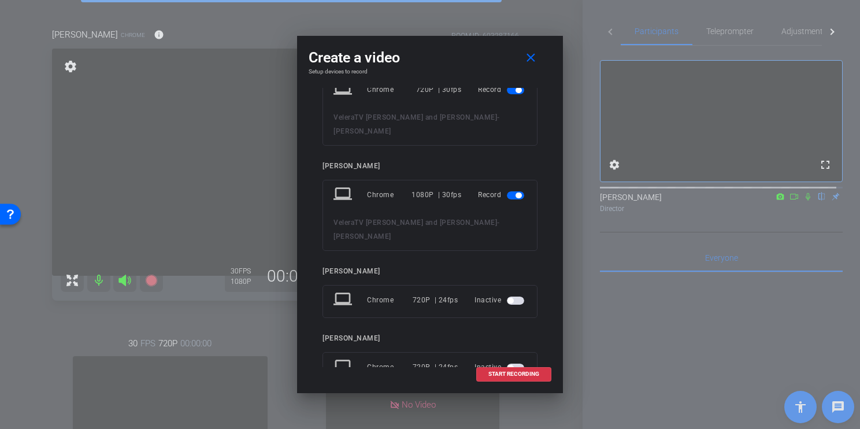
scroll to position [61, 0]
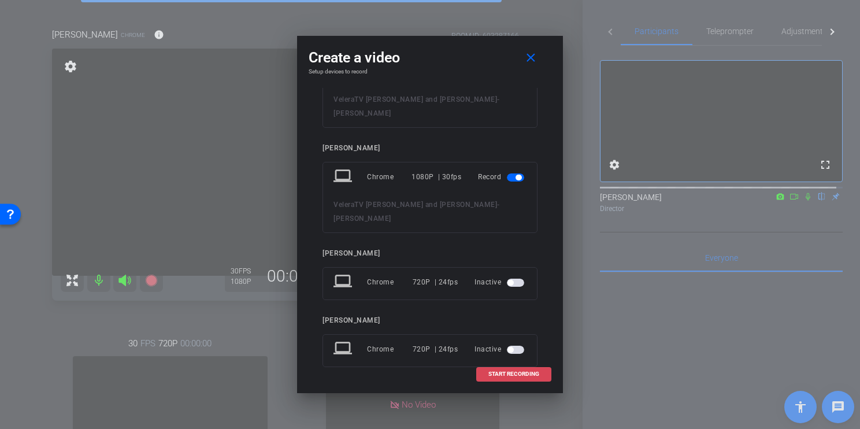
click at [526, 378] on span at bounding box center [514, 374] width 74 height 28
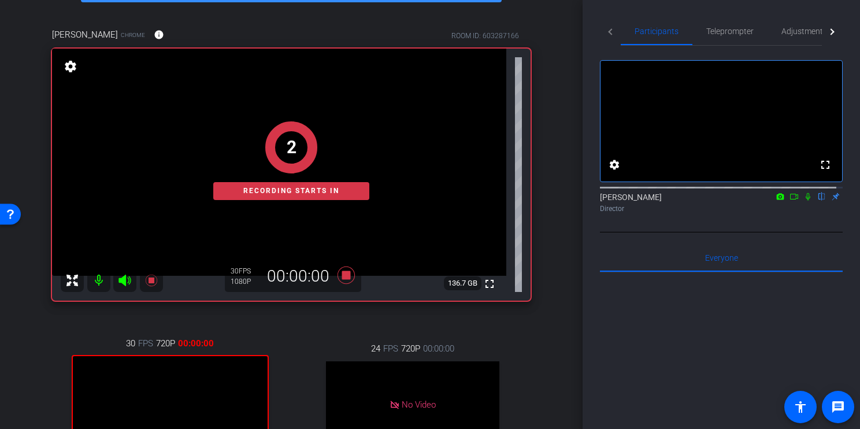
click at [789, 200] on icon at bounding box center [793, 196] width 9 height 8
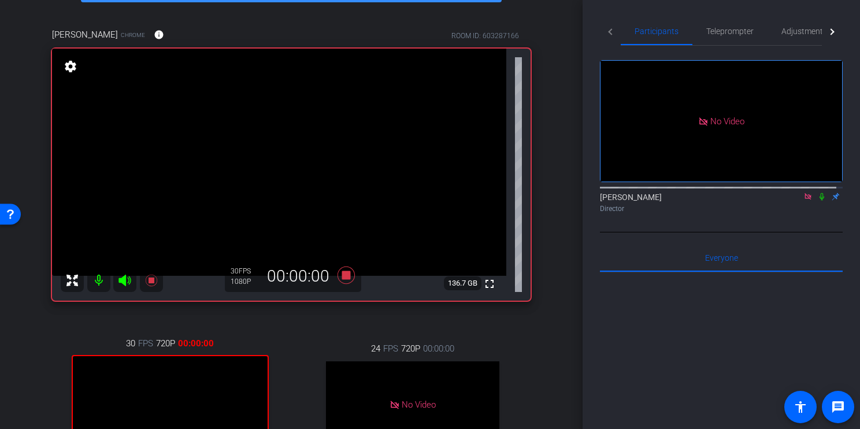
click at [817, 200] on icon at bounding box center [821, 196] width 9 height 8
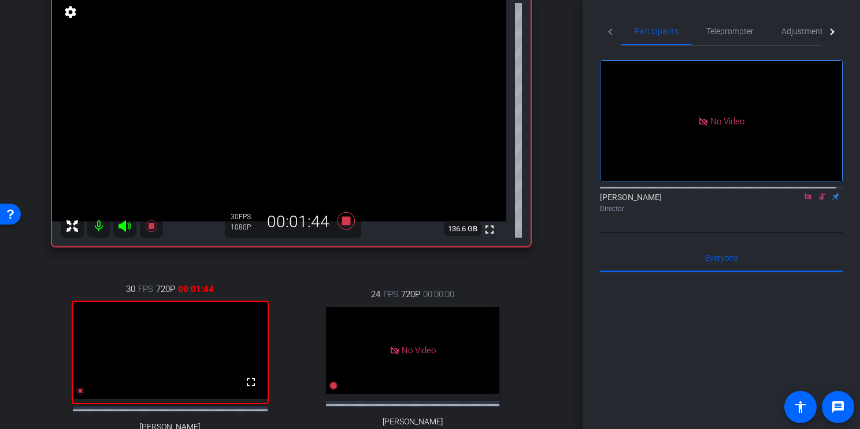
scroll to position [138, 0]
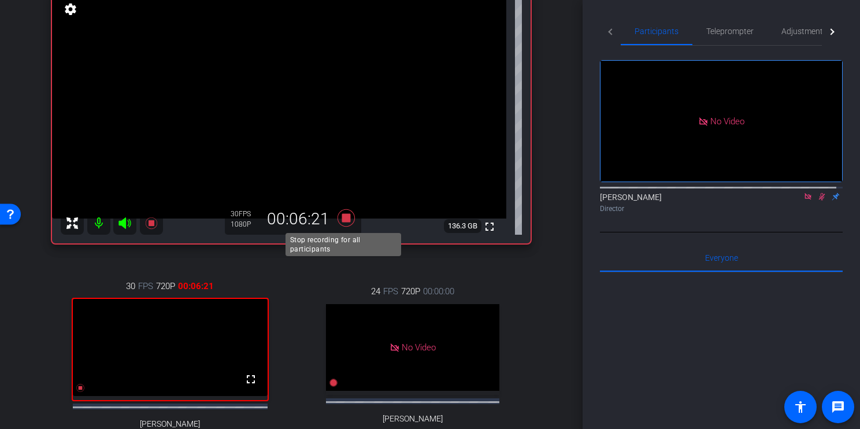
click at [345, 218] on icon at bounding box center [345, 217] width 17 height 17
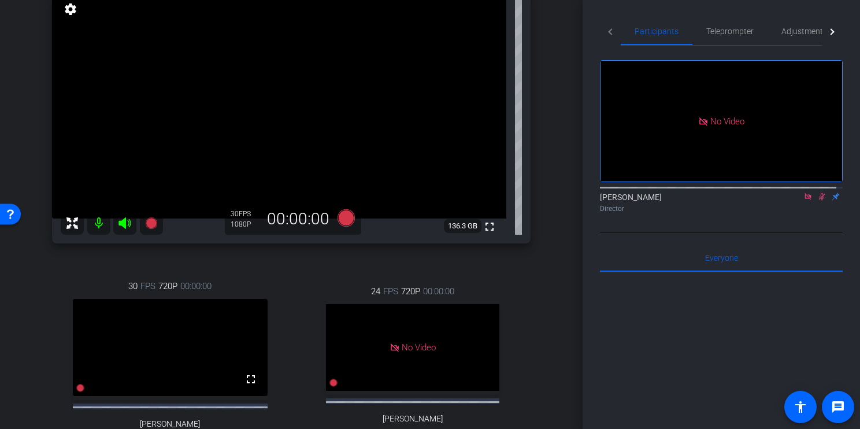
click at [803, 200] on icon at bounding box center [807, 196] width 9 height 8
click at [805, 200] on icon at bounding box center [807, 196] width 9 height 8
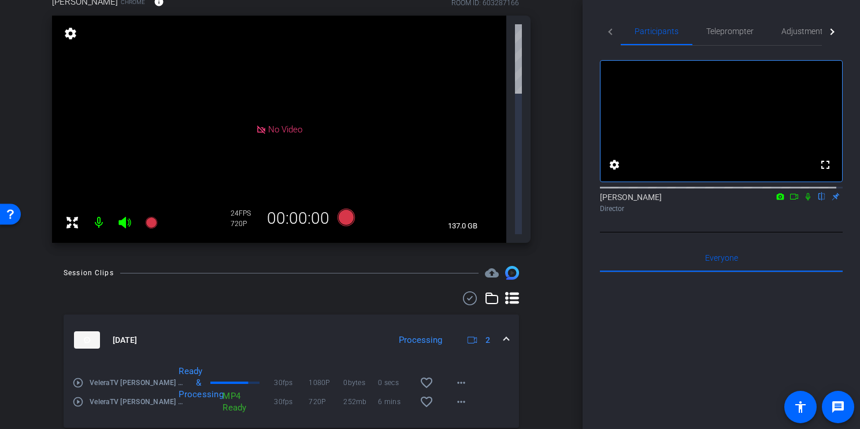
scroll to position [0, 0]
